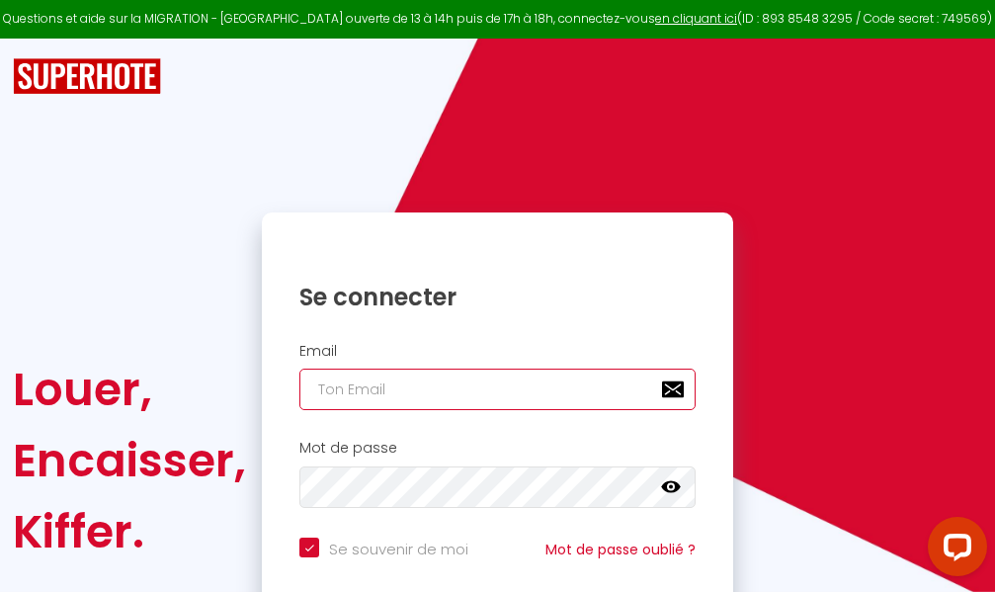
click at [520, 392] on input "email" at bounding box center [497, 390] width 396 height 42
type input "m"
checkbox input "true"
type input "ma"
checkbox input "true"
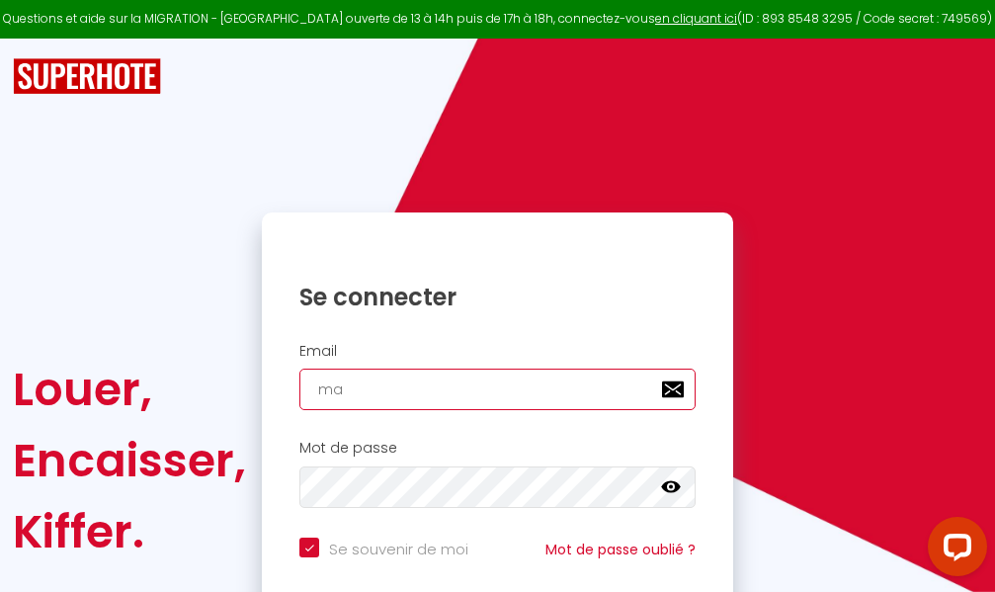
type input "mar"
checkbox input "true"
type input "marc"
checkbox input "true"
type input "marcd"
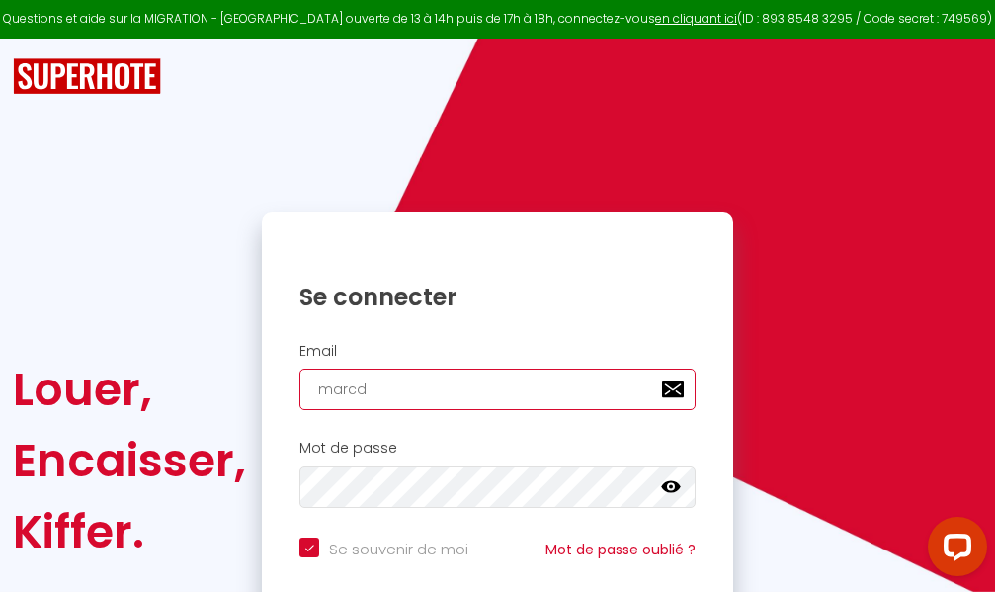
checkbox input "true"
type input "marcdp"
checkbox input "true"
type input "marcdpo"
checkbox input "true"
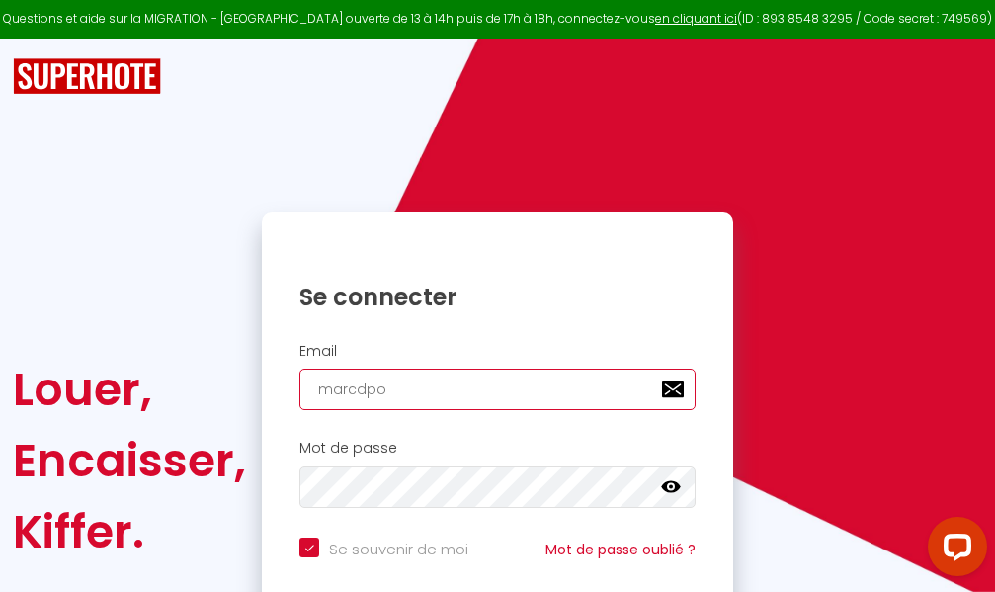
type input "marcdpoz"
checkbox input "true"
type input "marcdpoz."
checkbox input "true"
type input "marcdpoz.l"
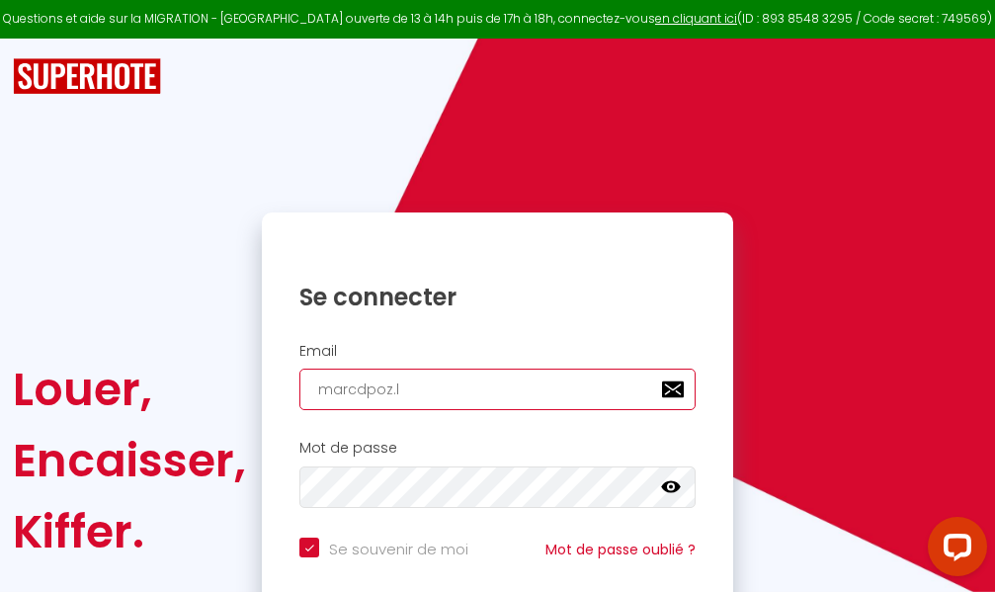
checkbox input "true"
type input "marcdpoz.lo"
checkbox input "true"
type input "marcdpoz.loc"
checkbox input "true"
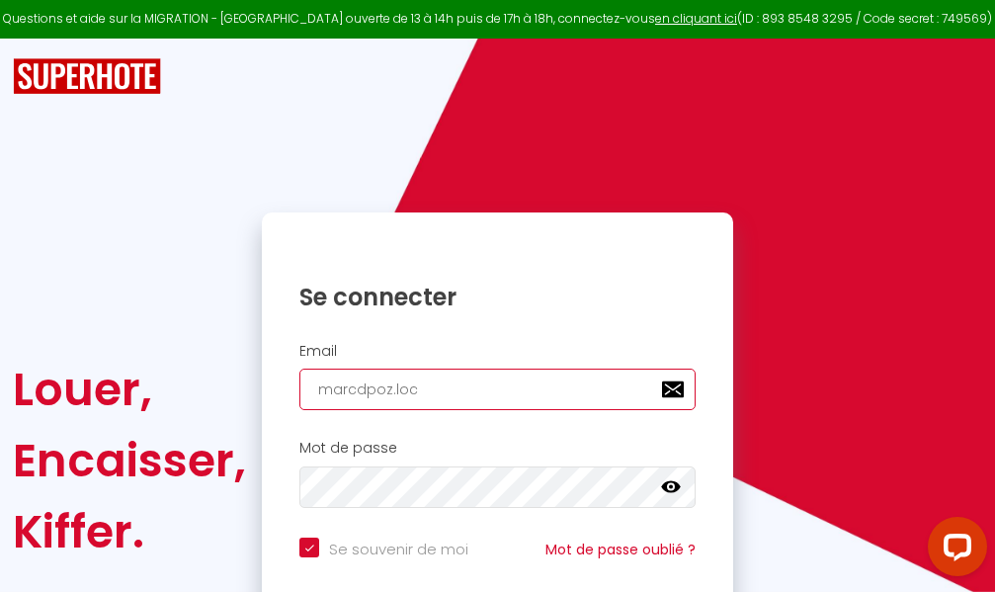
type input "marcdpoz.loca"
checkbox input "true"
type input "marcdpoz.locat"
checkbox input "true"
type input "marcdpoz.locati"
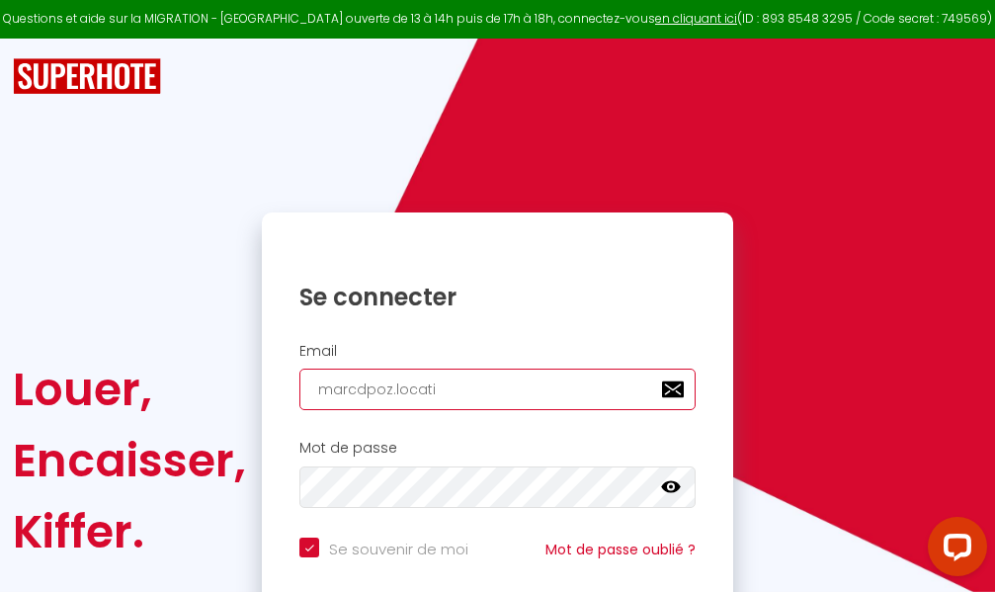
checkbox input "true"
type input "marcdpoz.locatio"
checkbox input "true"
type input "marcdpoz.location"
checkbox input "true"
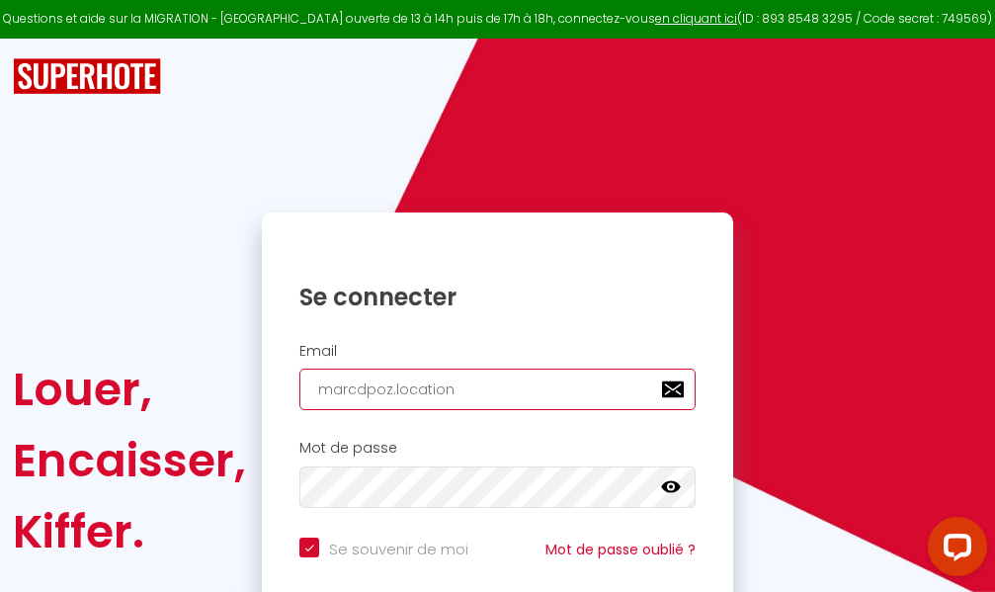
type input "marcdpoz.location@"
checkbox input "true"
type input "marcdpoz.location@g"
checkbox input "true"
type input "marcdpoz.location@gm"
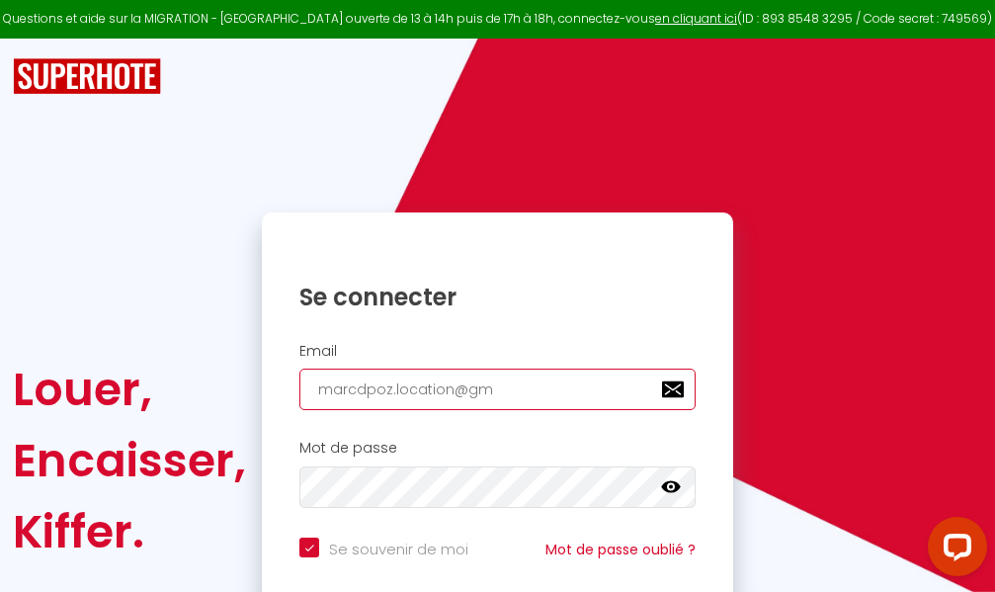
checkbox input "true"
type input "marcdpoz.location@gma"
checkbox input "true"
type input "marcdpoz.location@gmai"
checkbox input "true"
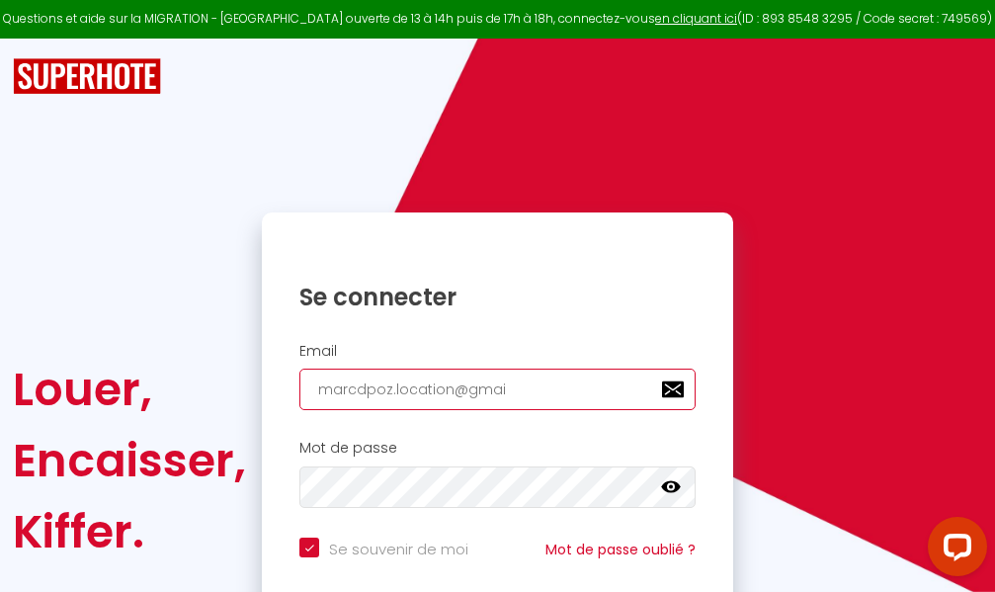
type input "[EMAIL_ADDRESS]"
checkbox input "true"
type input "[EMAIL_ADDRESS]."
checkbox input "true"
type input "marcdpoz.location@gmail.c"
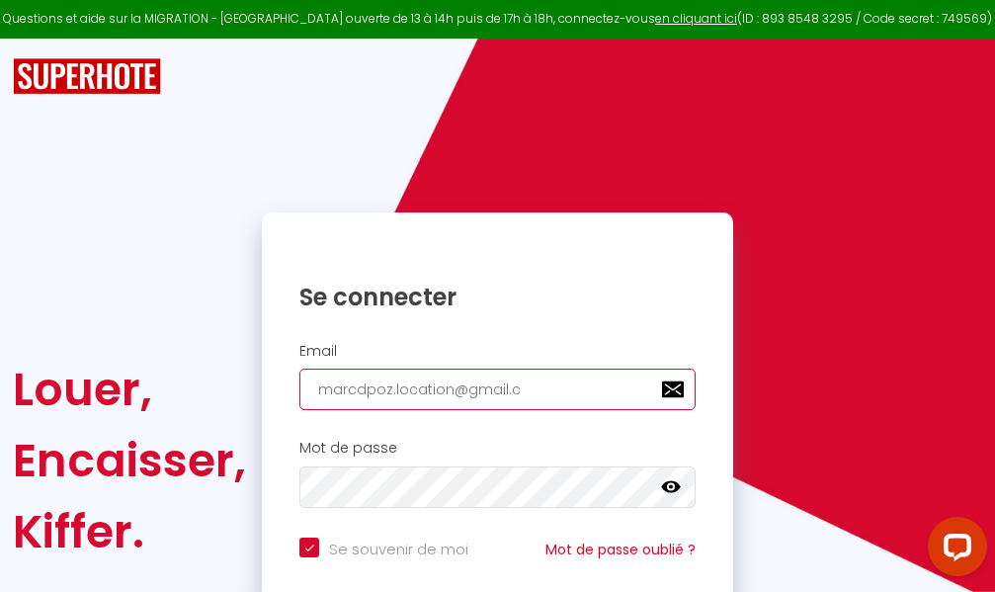
checkbox input "true"
type input "[EMAIL_ADDRESS][DOMAIN_NAME]"
checkbox input "true"
type input "[EMAIL_ADDRESS][DOMAIN_NAME]"
checkbox input "true"
